Goal: Information Seeking & Learning: Learn about a topic

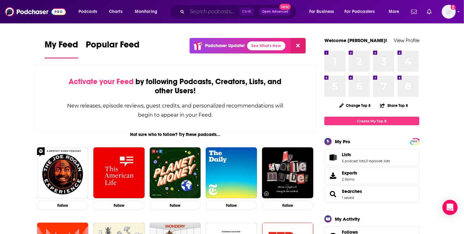
click at [199, 12] on input "Search podcasts, credits, & more..." at bounding box center [213, 12] width 52 height 10
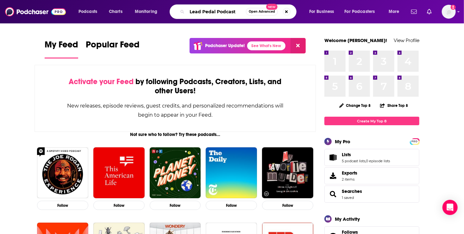
type input "Lead Pedal Podcast"
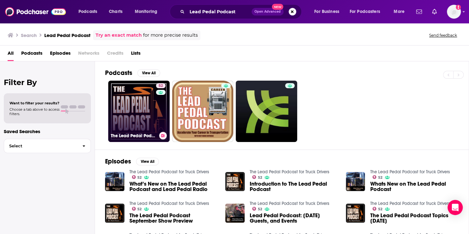
click at [143, 123] on link "52 The Lead Pedal Podcast for Truck Drivers" at bounding box center [138, 111] width 61 height 61
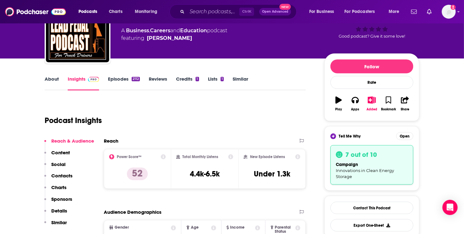
scroll to position [49, 0]
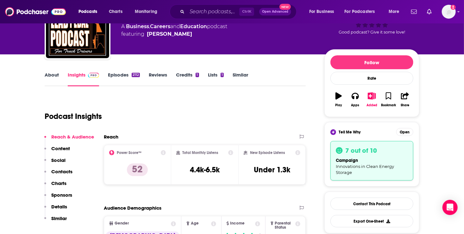
click at [119, 72] on link "Episodes 2112" at bounding box center [124, 79] width 32 height 15
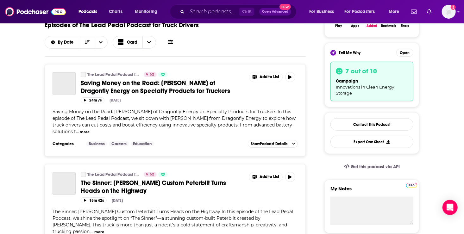
scroll to position [134, 0]
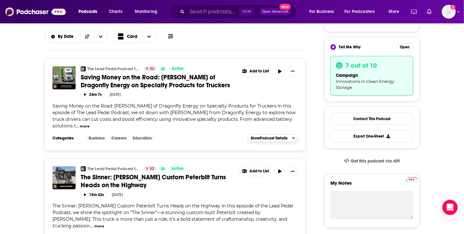
click at [271, 138] on span "Show Podcast Details" at bounding box center [269, 138] width 37 height 4
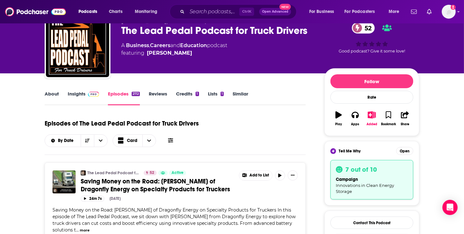
scroll to position [39, 0]
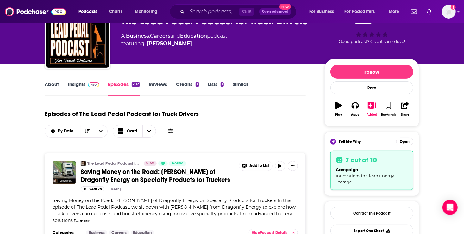
click at [134, 175] on span "Saving Money on the Road: [PERSON_NAME] of Dragonfly Energy on Specialty Produc…" at bounding box center [155, 176] width 149 height 16
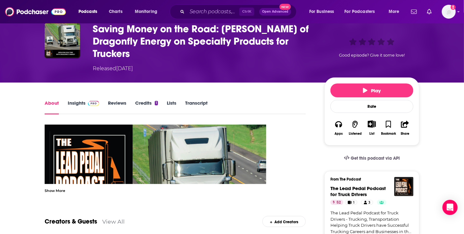
scroll to position [27, 0]
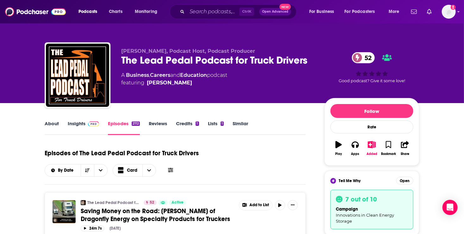
click at [77, 124] on link "Insights" at bounding box center [83, 128] width 31 height 15
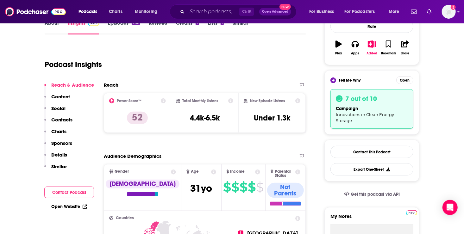
scroll to position [104, 0]
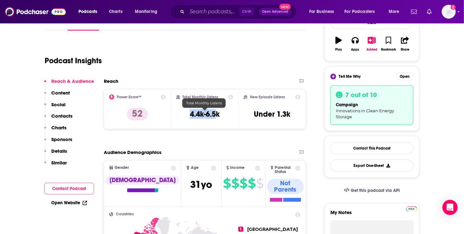
drag, startPoint x: 191, startPoint y: 114, endPoint x: 217, endPoint y: 115, distance: 26.0
click at [217, 115] on h3 "4.4k-6.5k" at bounding box center [205, 113] width 30 height 9
drag, startPoint x: 217, startPoint y: 115, endPoint x: 259, endPoint y: 144, distance: 51.7
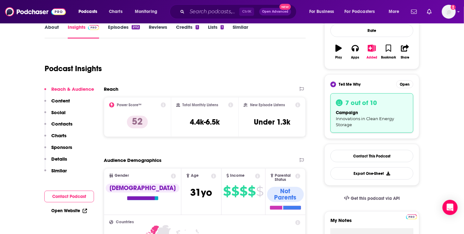
scroll to position [0, 0]
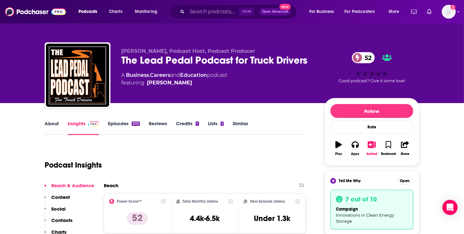
click at [124, 124] on link "Episodes 2112" at bounding box center [124, 128] width 32 height 15
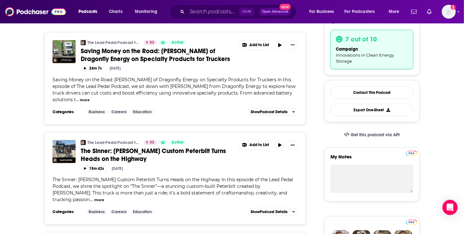
scroll to position [166, 0]
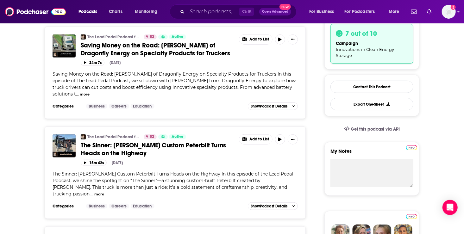
click at [80, 93] on button "more" at bounding box center [85, 94] width 10 height 5
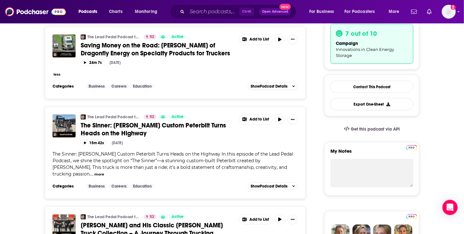
click at [58, 72] on button "less" at bounding box center [56, 74] width 7 height 5
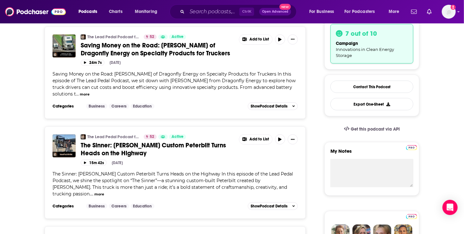
click at [222, 87] on span "Saving Money on the Road: [PERSON_NAME] of Dragonfly Energy on Specialty Produc…" at bounding box center [174, 84] width 243 height 26
click at [240, 78] on span "Saving Money on the Road: [PERSON_NAME] of Dragonfly Energy on Specialty Produc…" at bounding box center [174, 84] width 243 height 26
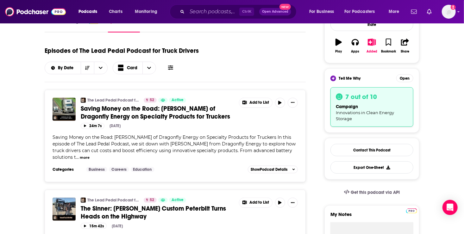
scroll to position [133, 0]
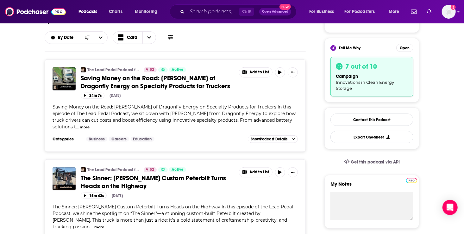
click at [223, 119] on span "Saving Money on the Road: [PERSON_NAME] of Dragonfly Energy on Specialty Produc…" at bounding box center [174, 117] width 243 height 26
drag, startPoint x: 223, startPoint y: 119, endPoint x: 285, endPoint y: 118, distance: 62.0
click at [79, 124] on span "..." at bounding box center [77, 127] width 3 height 6
click at [283, 138] on span "Show Podcast Details" at bounding box center [269, 139] width 37 height 4
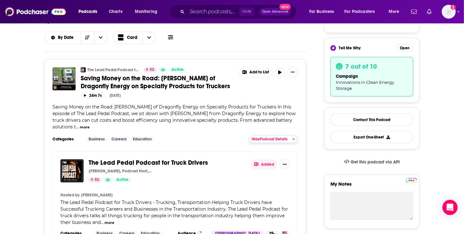
click at [283, 138] on span "Hide Podcast Details" at bounding box center [270, 139] width 36 height 4
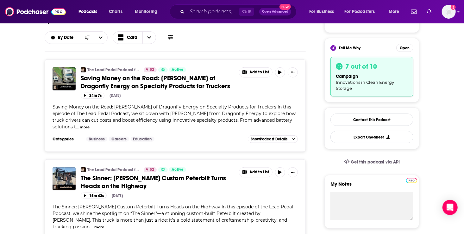
click at [80, 126] on button "more" at bounding box center [85, 127] width 10 height 5
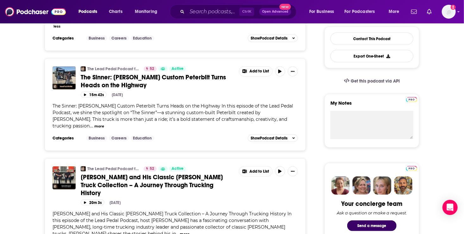
scroll to position [244, 0]
